Goal: Task Accomplishment & Management: Use online tool/utility

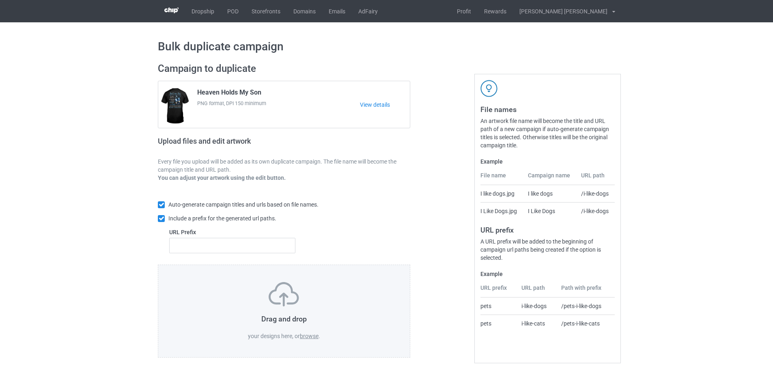
click at [313, 336] on label "browse" at bounding box center [309, 336] width 19 height 6
click at [0, 0] on input "browse" at bounding box center [0, 0] width 0 height 0
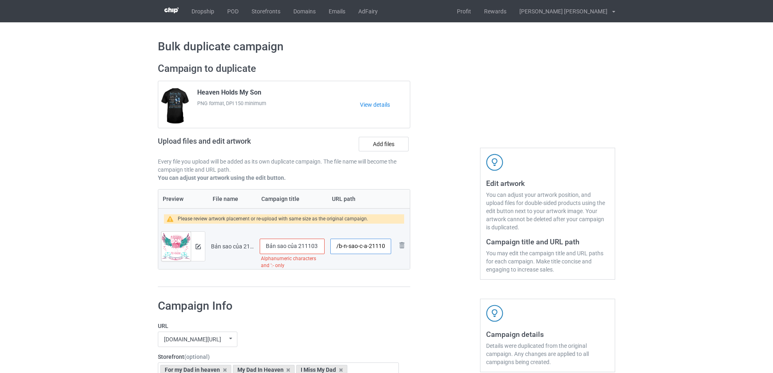
drag, startPoint x: 339, startPoint y: 247, endPoint x: 367, endPoint y: 247, distance: 28.4
click at [367, 247] on input "/b-n-sao-c-a-211103-all-i-want-is-for-my-son" at bounding box center [360, 246] width 61 height 15
drag, startPoint x: 359, startPoint y: 247, endPoint x: 393, endPoint y: 248, distance: 33.3
click at [393, 247] on td "/211103-all-i-want-is-for-my-son" at bounding box center [361, 246] width 67 height 45
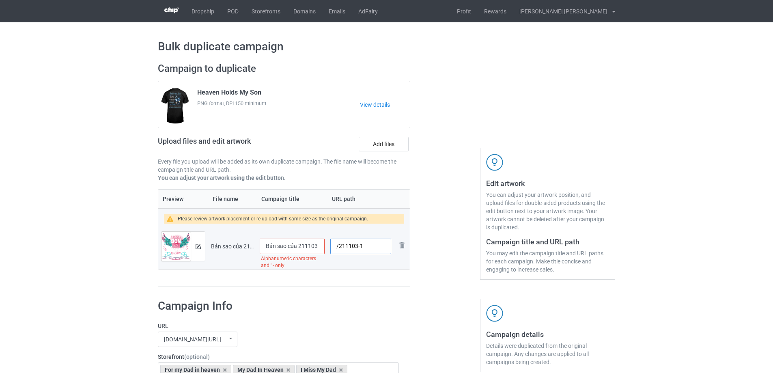
scroll to position [0, 0]
type input "/211103-1"
click at [306, 247] on input "Bản sao của 211103 All I Want Is For My son" at bounding box center [292, 246] width 65 height 15
type input "All I want is for my Son"
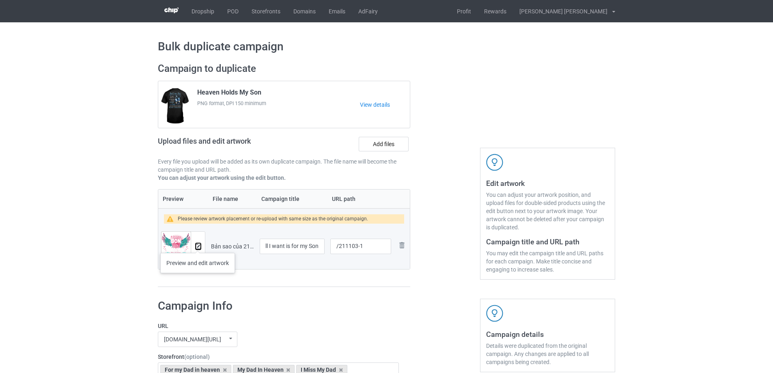
click at [198, 245] on img at bounding box center [198, 246] width 5 height 5
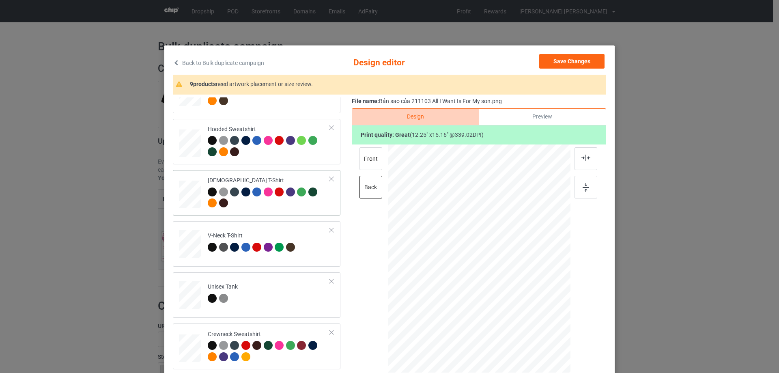
scroll to position [244, 0]
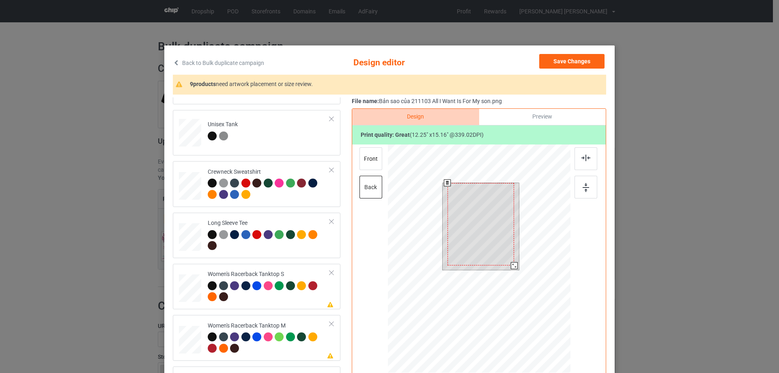
click at [523, 291] on div at bounding box center [479, 260] width 183 height 231
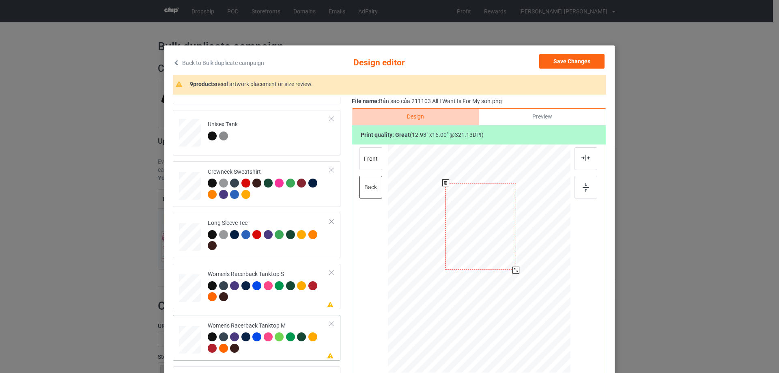
scroll to position [365, 0]
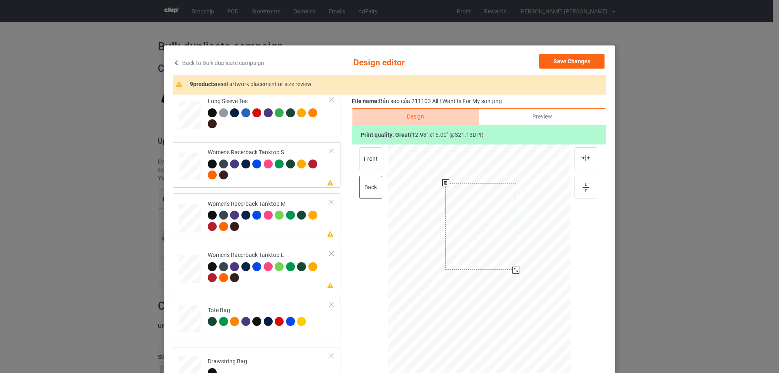
click at [191, 164] on div at bounding box center [190, 167] width 22 height 28
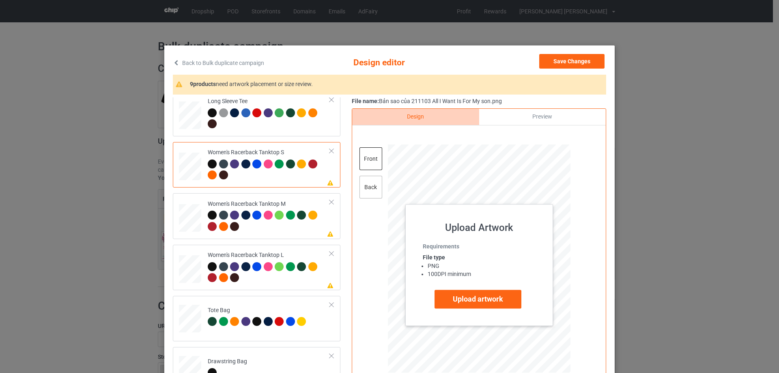
click at [368, 187] on div "back" at bounding box center [371, 187] width 23 height 23
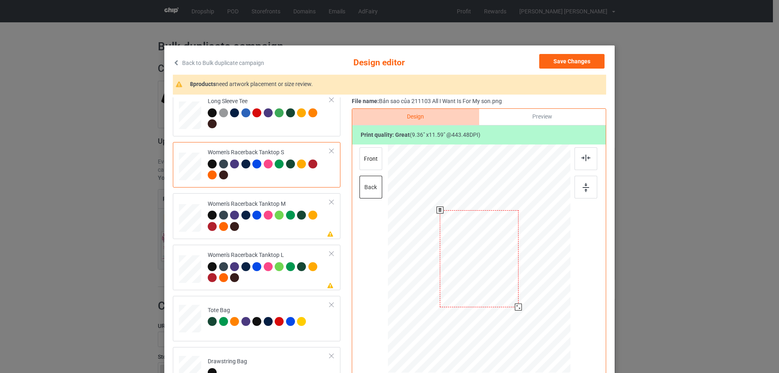
drag, startPoint x: 527, startPoint y: 322, endPoint x: 491, endPoint y: 284, distance: 52.3
click at [517, 308] on div at bounding box center [518, 307] width 7 height 7
drag, startPoint x: 491, startPoint y: 283, endPoint x: 491, endPoint y: 300, distance: 16.6
click at [491, 300] on div at bounding box center [479, 275] width 78 height 96
click at [585, 158] on img at bounding box center [586, 158] width 9 height 6
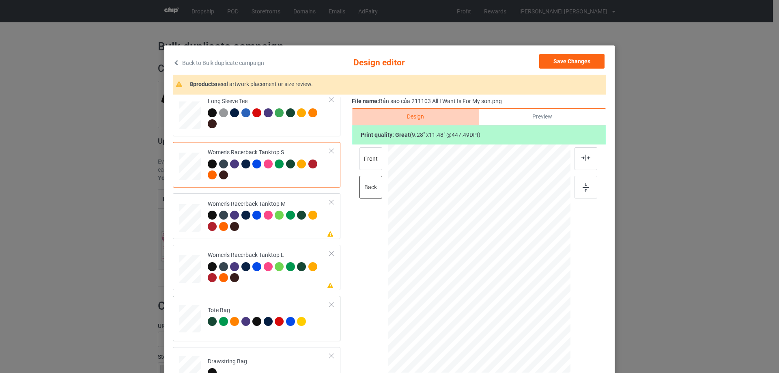
scroll to position [447, 0]
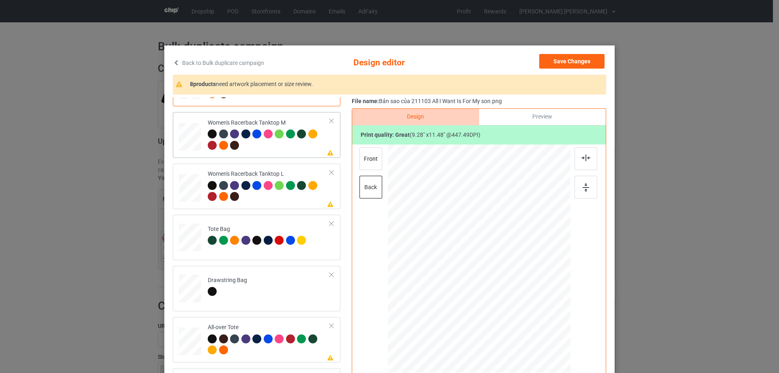
click at [192, 144] on div at bounding box center [190, 137] width 22 height 28
drag, startPoint x: 527, startPoint y: 323, endPoint x: 517, endPoint y: 306, distance: 19.1
click at [517, 306] on div at bounding box center [518, 307] width 7 height 7
drag, startPoint x: 471, startPoint y: 271, endPoint x: 489, endPoint y: 276, distance: 18.5
click at [471, 289] on div at bounding box center [479, 276] width 78 height 97
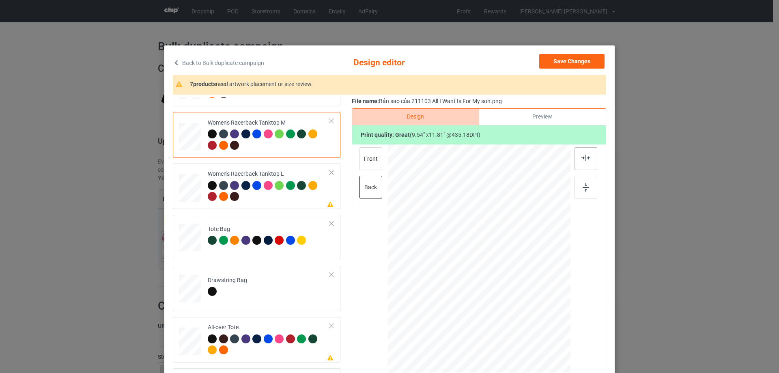
click at [587, 155] on img at bounding box center [586, 158] width 9 height 6
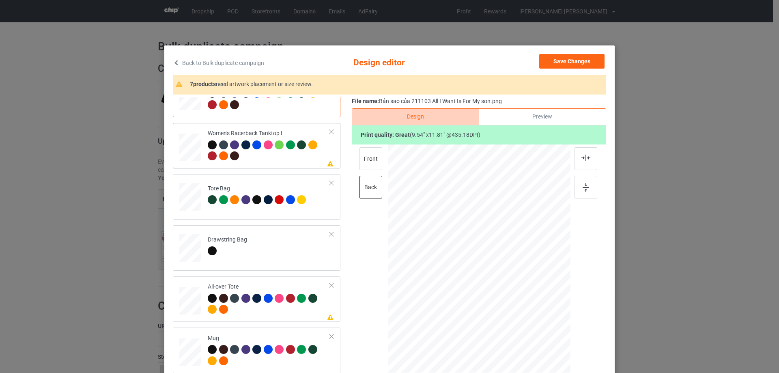
click at [195, 155] on div at bounding box center [190, 147] width 22 height 27
drag, startPoint x: 529, startPoint y: 327, endPoint x: 515, endPoint y: 302, distance: 28.5
click at [515, 302] on div at bounding box center [516, 304] width 7 height 7
drag, startPoint x: 491, startPoint y: 274, endPoint x: 491, endPoint y: 279, distance: 4.9
click at [491, 279] on div at bounding box center [479, 272] width 73 height 90
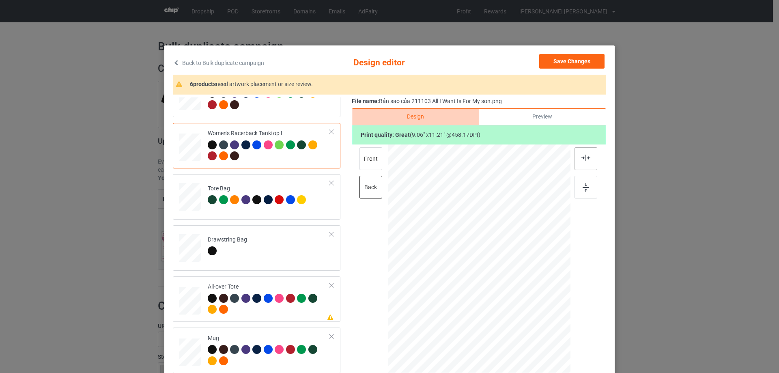
click at [584, 159] on img at bounding box center [586, 158] width 9 height 6
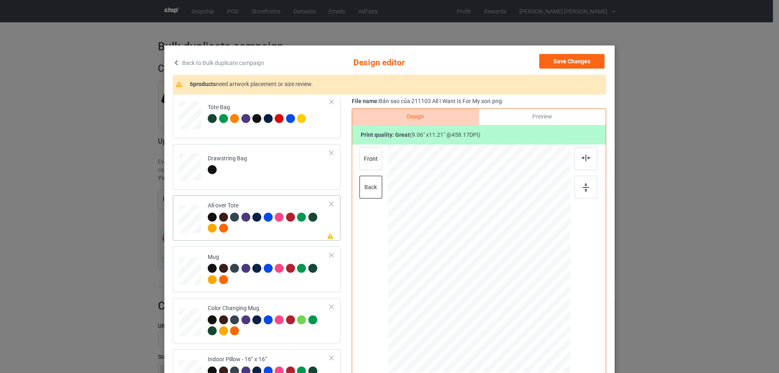
click at [191, 225] on div at bounding box center [190, 220] width 22 height 22
click at [534, 327] on div at bounding box center [536, 329] width 7 height 7
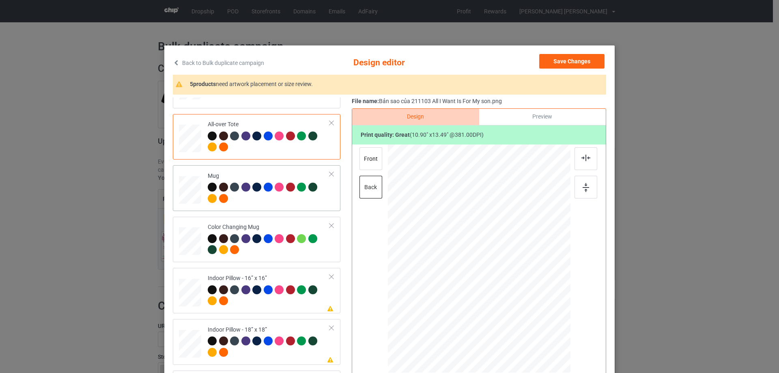
click at [185, 188] on div at bounding box center [190, 190] width 22 height 9
click at [556, 294] on div at bounding box center [558, 295] width 7 height 7
click at [532, 271] on div at bounding box center [530, 259] width 58 height 72
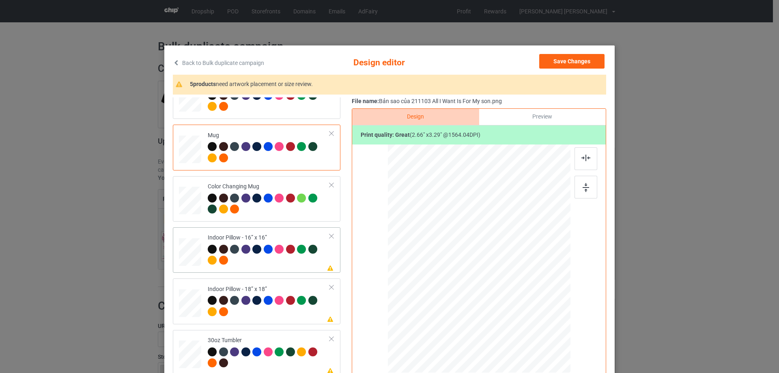
click at [198, 255] on td at bounding box center [191, 250] width 24 height 39
drag, startPoint x: 531, startPoint y: 326, endPoint x: 530, endPoint y: 321, distance: 4.9
click at [530, 321] on div at bounding box center [531, 323] width 7 height 7
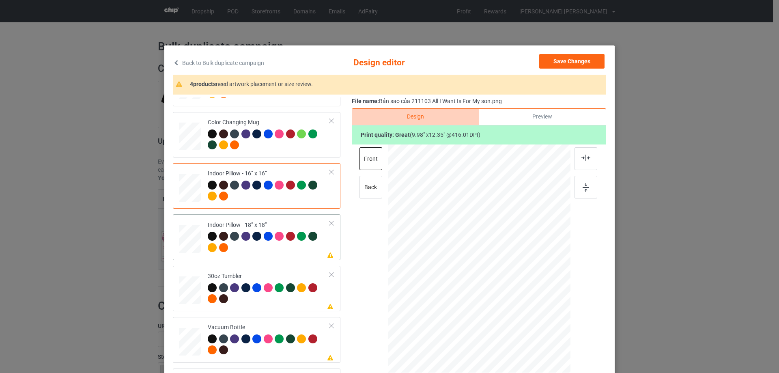
click at [195, 238] on div at bounding box center [190, 239] width 22 height 22
drag, startPoint x: 531, startPoint y: 327, endPoint x: 315, endPoint y: 257, distance: 227.3
click at [532, 319] on div at bounding box center [479, 259] width 182 height 182
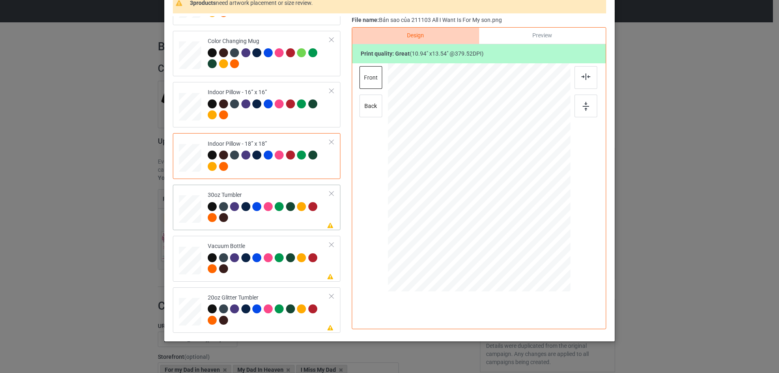
click at [195, 214] on div at bounding box center [190, 209] width 22 height 12
click at [463, 215] on div at bounding box center [466, 214] width 7 height 7
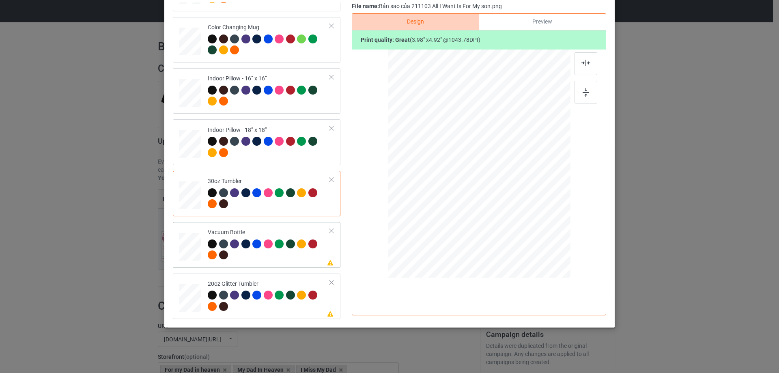
drag, startPoint x: 189, startPoint y: 249, endPoint x: 194, endPoint y: 250, distance: 5.3
click at [190, 249] on div at bounding box center [190, 246] width 22 height 11
click at [462, 198] on div at bounding box center [464, 197] width 7 height 7
click at [190, 299] on div at bounding box center [190, 298] width 21 height 18
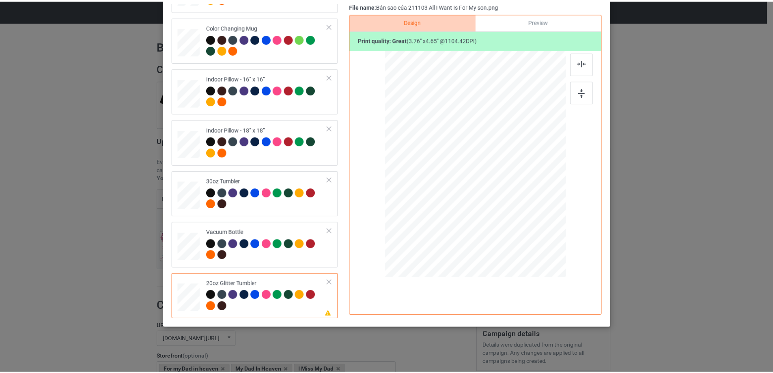
scroll to position [0, 0]
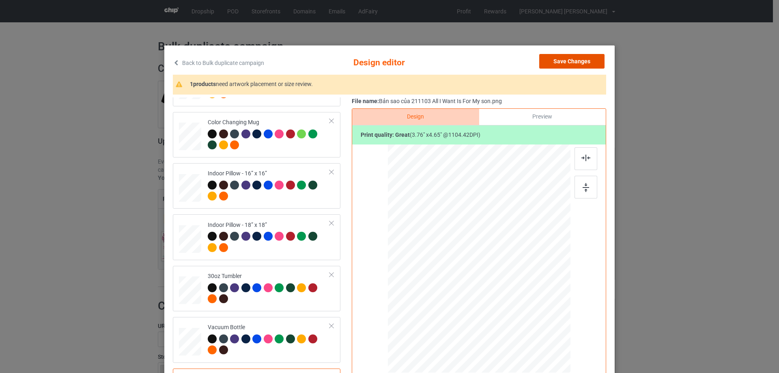
click at [585, 60] on button "Save Changes" at bounding box center [571, 61] width 65 height 15
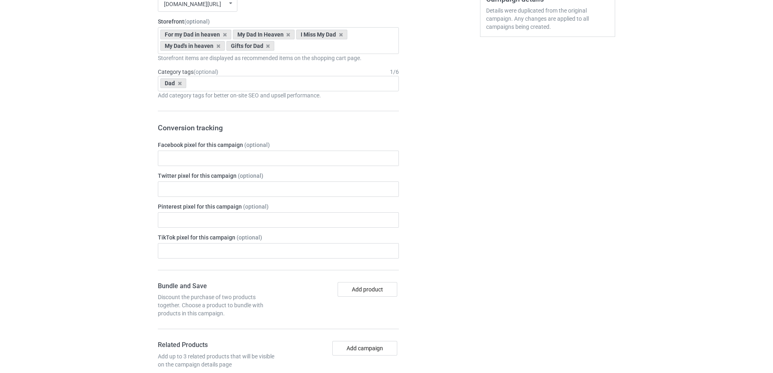
scroll to position [688, 0]
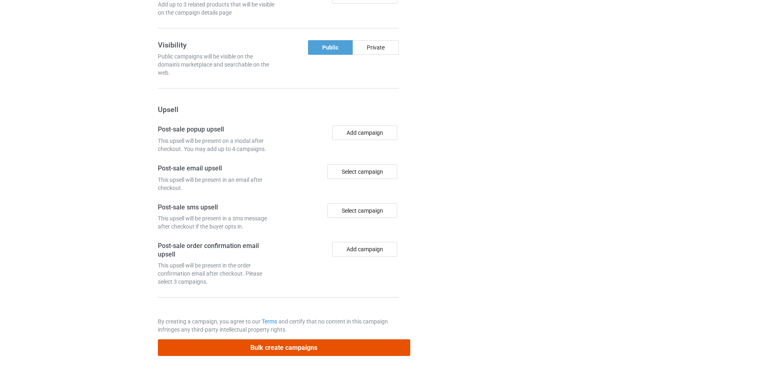
click at [277, 346] on button "Bulk create campaigns" at bounding box center [284, 347] width 252 height 17
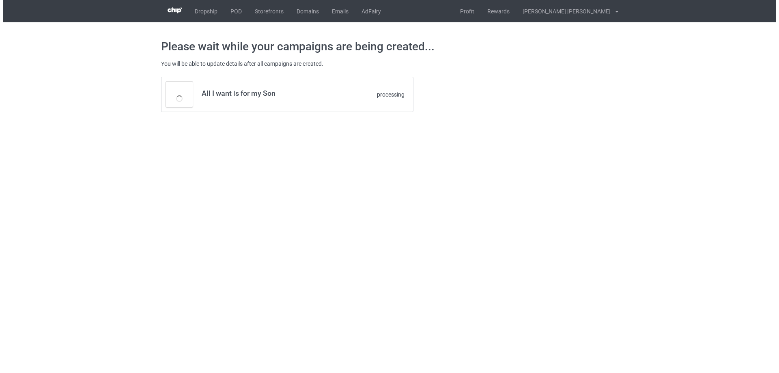
scroll to position [0, 0]
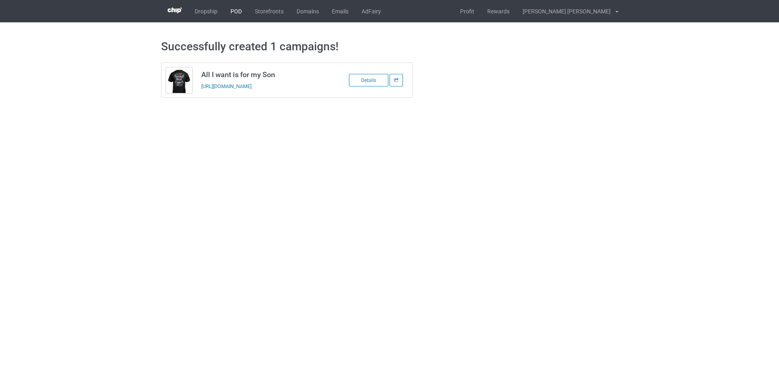
click at [233, 11] on link "POD" at bounding box center [236, 11] width 24 height 22
